Goal: Information Seeking & Learning: Learn about a topic

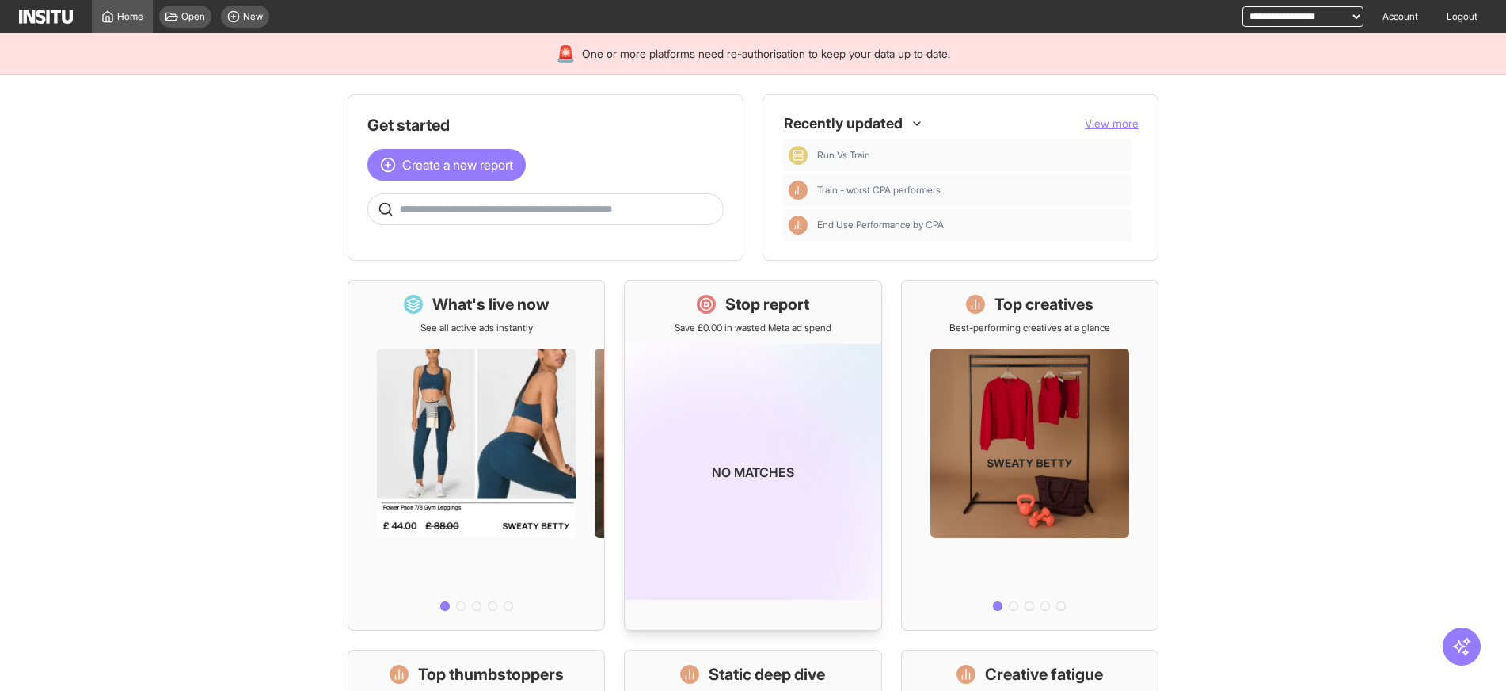
click at [800, 296] on h1 "Stop report" at bounding box center [767, 304] width 84 height 22
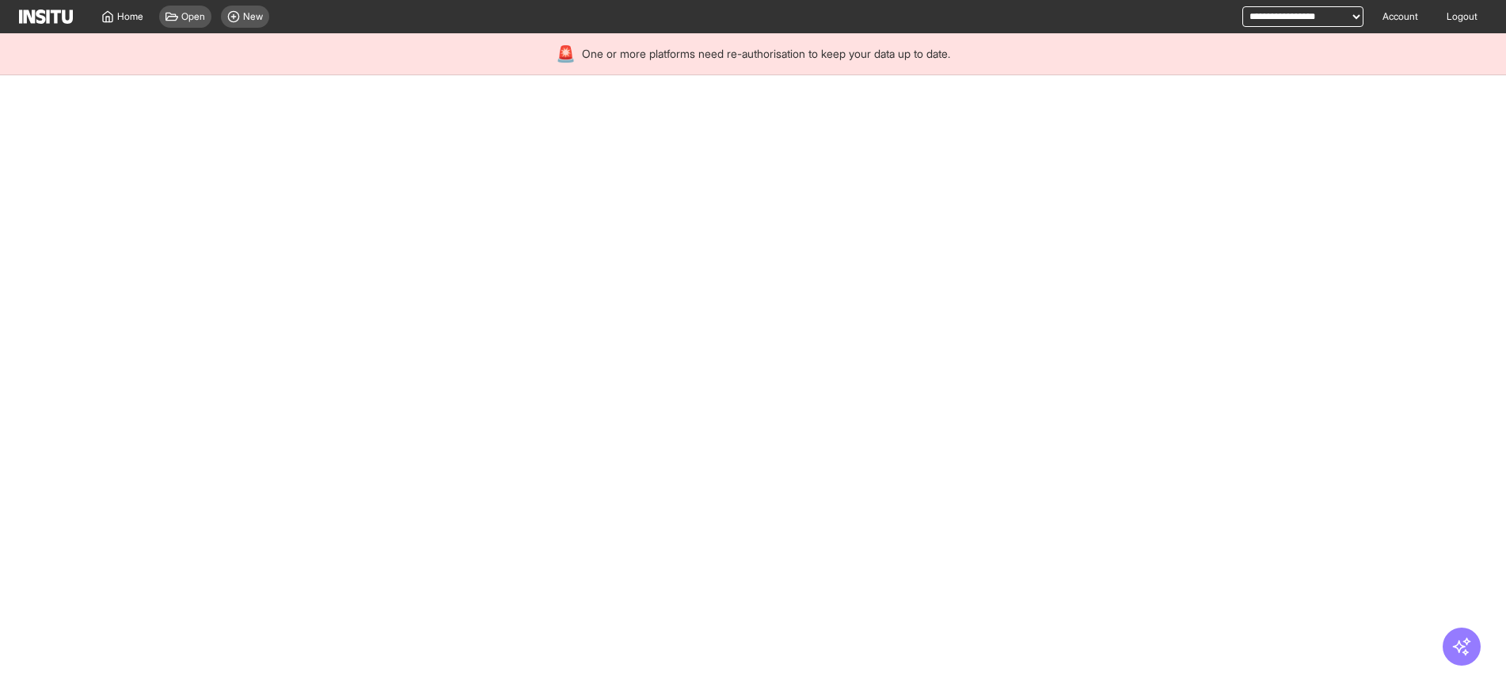
select select "**"
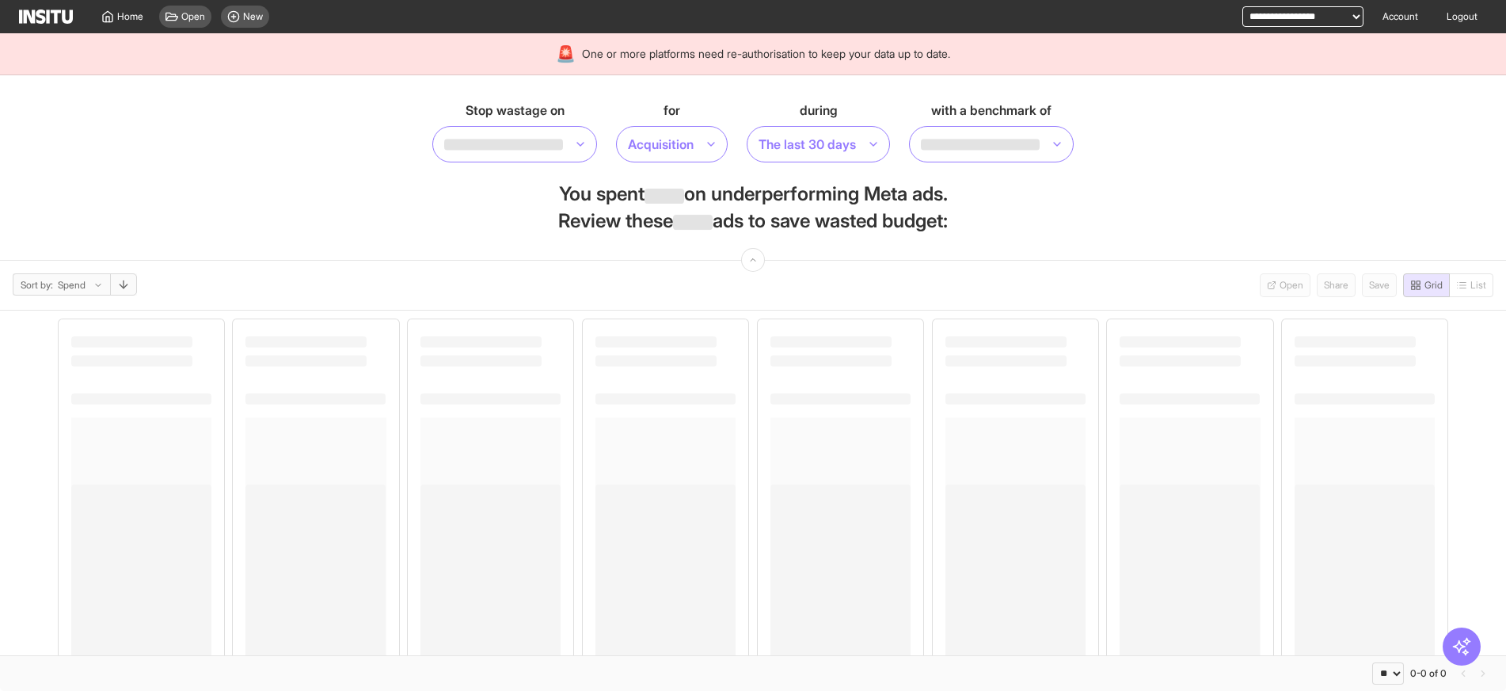
click at [1045, 125] on div "with a benchmark of" at bounding box center [991, 132] width 165 height 62
click at [1045, 130] on div at bounding box center [991, 144] width 165 height 36
click at [1335, 162] on section "Stop wastage on for Acquisition during The last 30 days with a benchmark of 2 r…" at bounding box center [753, 167] width 1506 height 185
click at [282, 150] on section "Stop wastage on for Acquisition during The last 30 days with a benchmark of You…" at bounding box center [753, 167] width 1506 height 185
click at [253, 20] on span "New" at bounding box center [253, 16] width 20 height 13
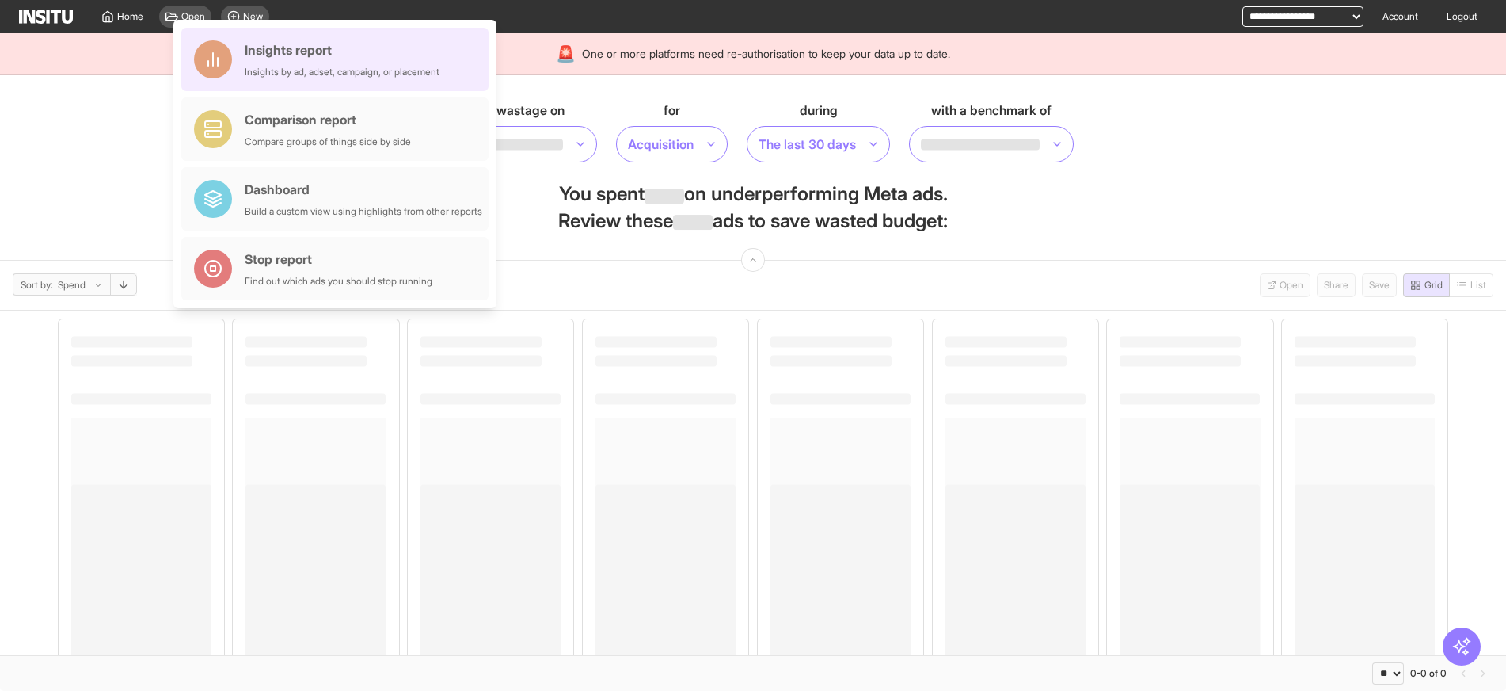
click at [268, 64] on div "Insights report Insights by ad, adset, campaign, or placement" at bounding box center [342, 59] width 195 height 38
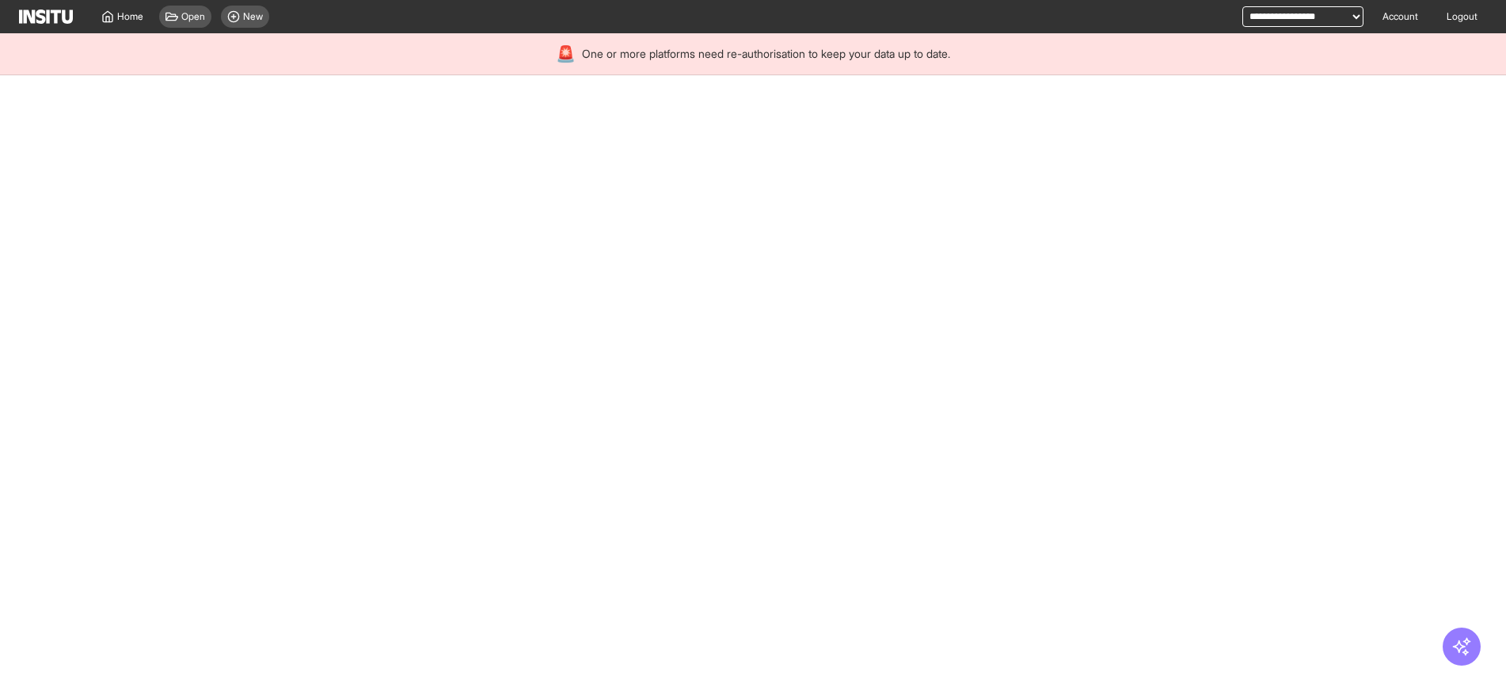
select select "**"
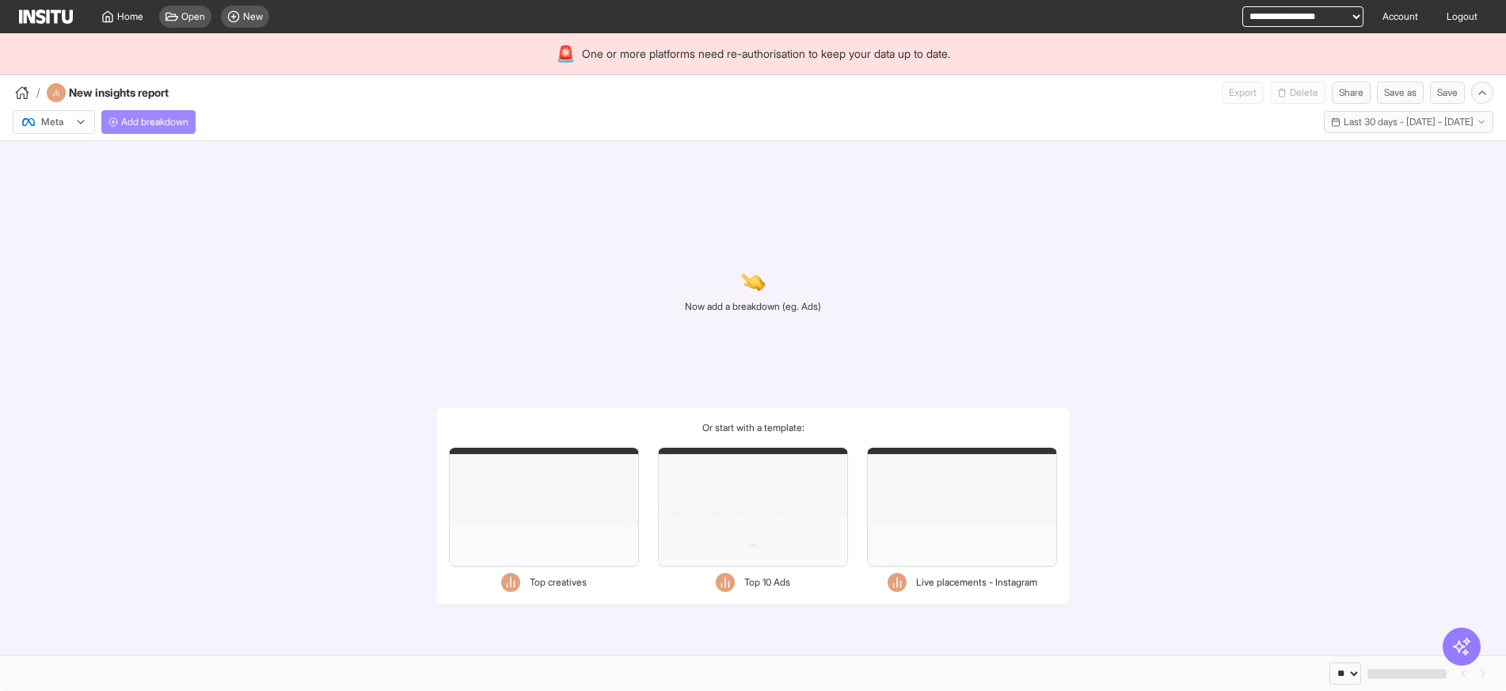
click at [188, 124] on span "Add breakdown" at bounding box center [154, 122] width 67 height 13
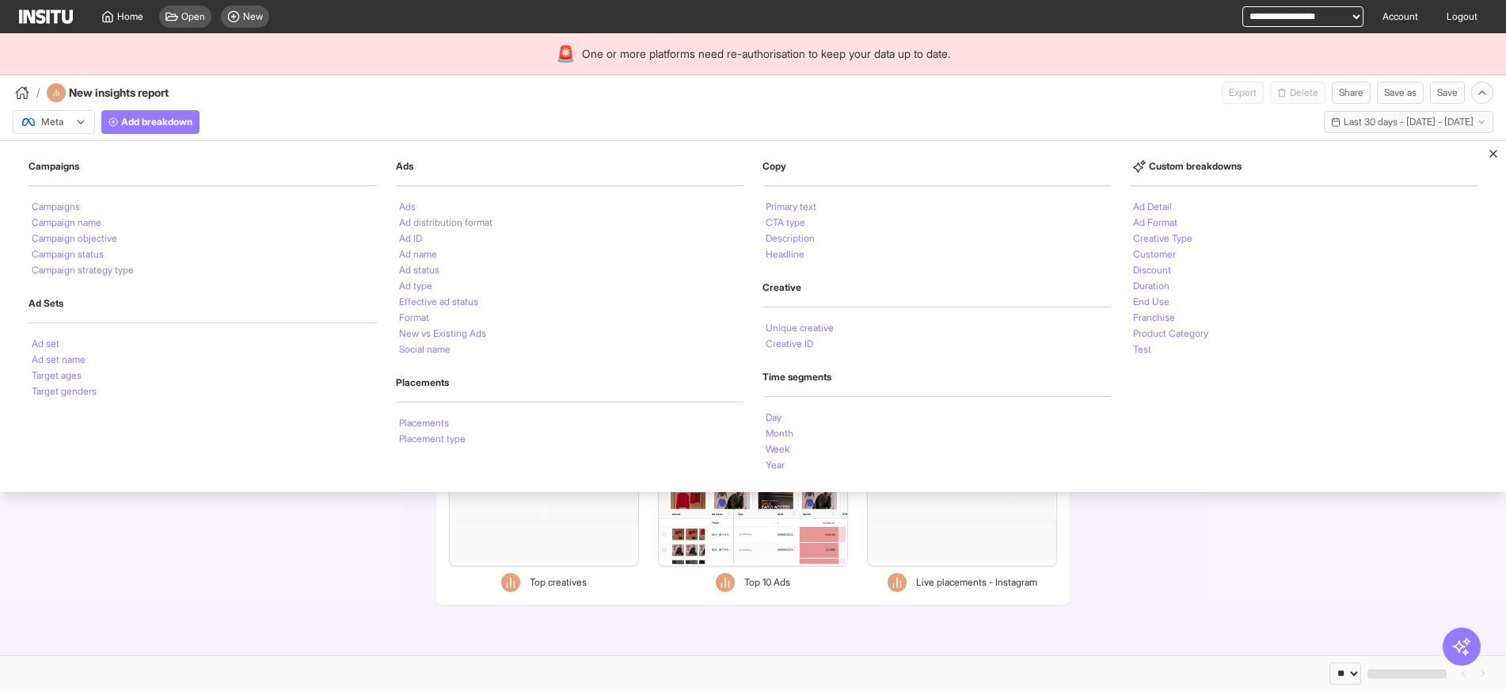
click at [967, 102] on div "/ New insights report Export Delete Share Save as Save" at bounding box center [753, 89] width 1506 height 29
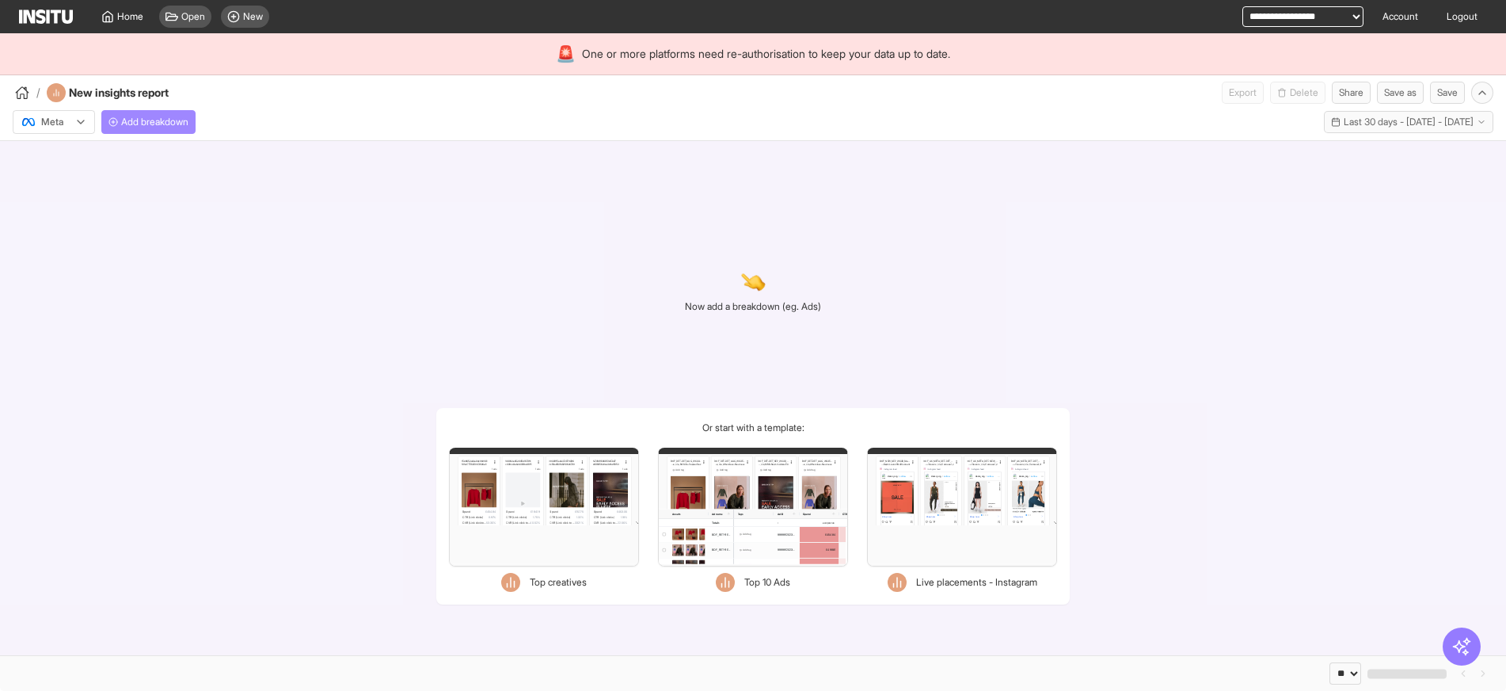
click at [166, 116] on span "Add breakdown" at bounding box center [154, 122] width 67 height 13
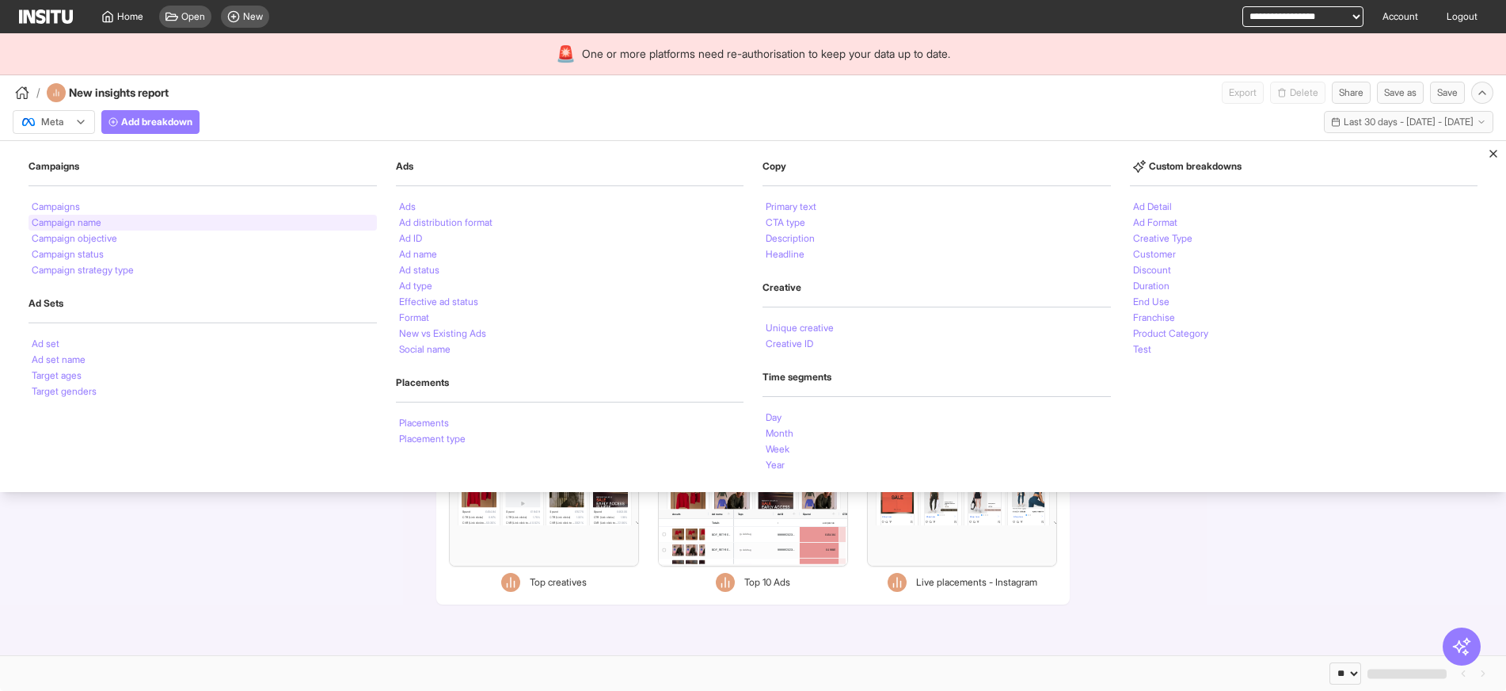
click at [185, 223] on div "Campaign name" at bounding box center [203, 223] width 348 height 16
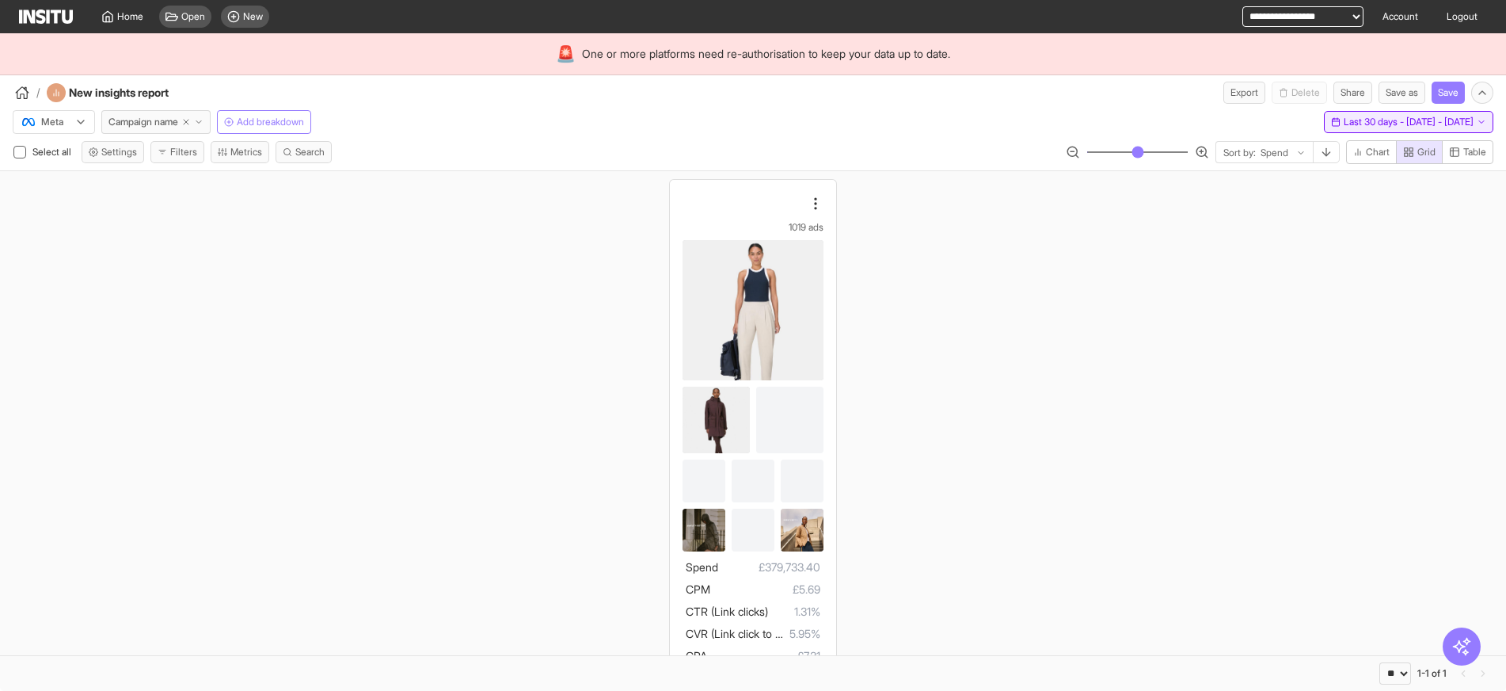
click at [1331, 118] on icon "button" at bounding box center [1336, 122] width 10 height 10
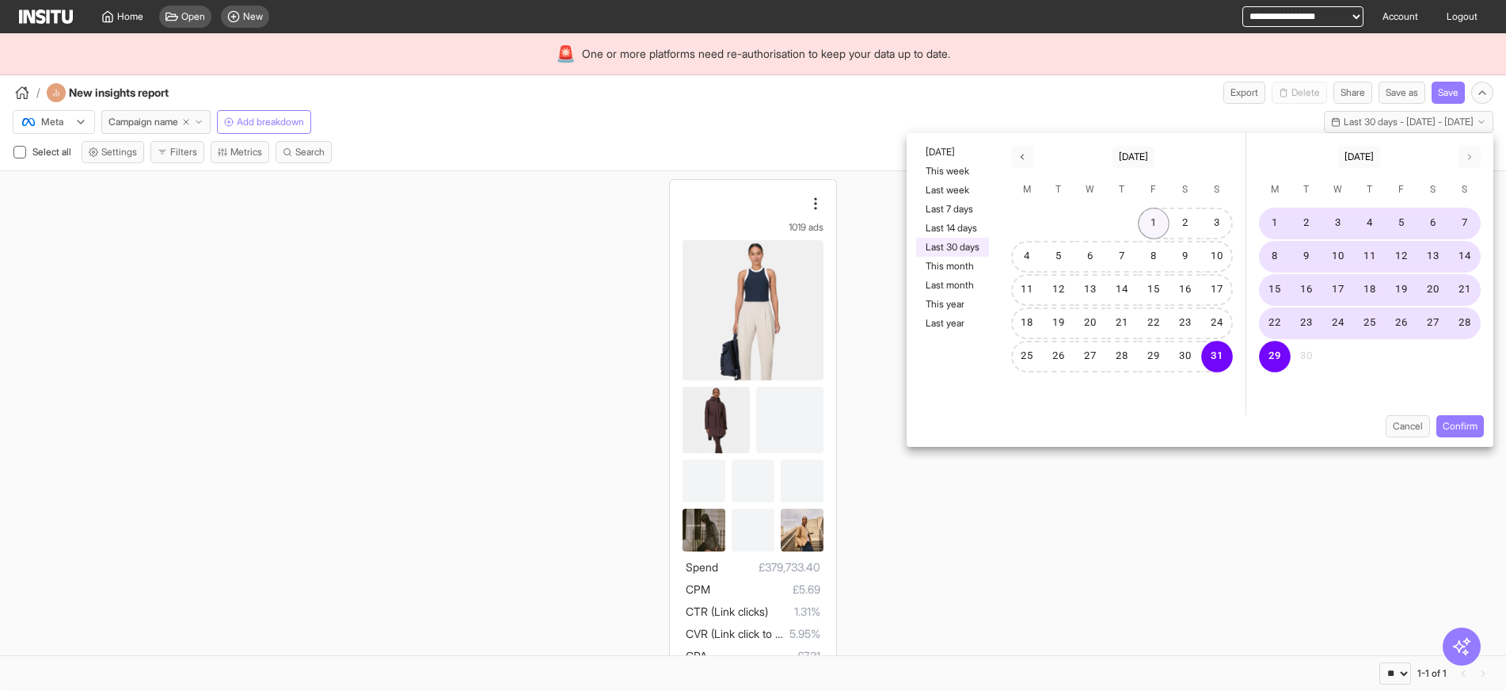
click at [1144, 211] on button "1" at bounding box center [1154, 223] width 32 height 32
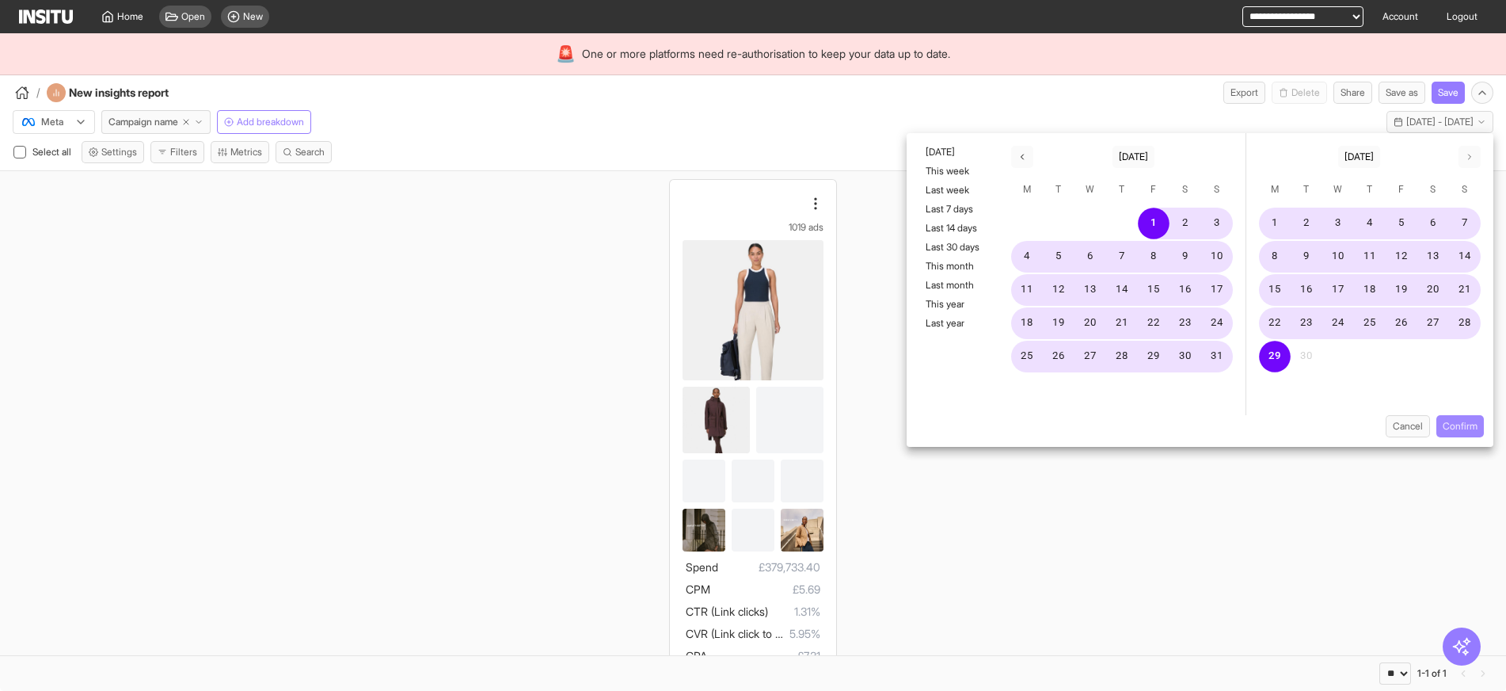
click at [1459, 421] on button "Confirm" at bounding box center [1461, 426] width 48 height 22
